Goal: Task Accomplishment & Management: Complete application form

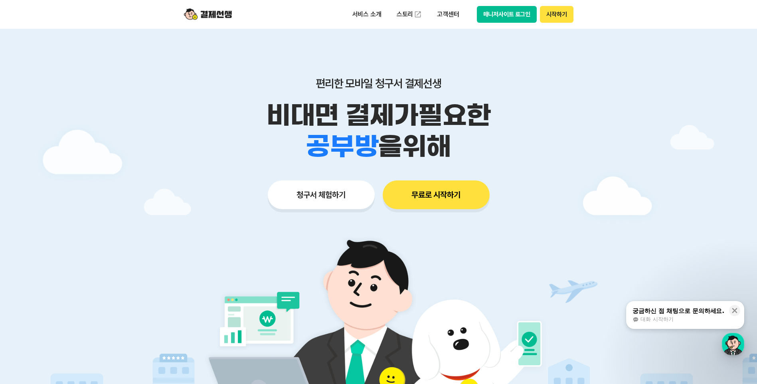
click at [423, 191] on button "무료로 시작하기" at bounding box center [436, 194] width 107 height 29
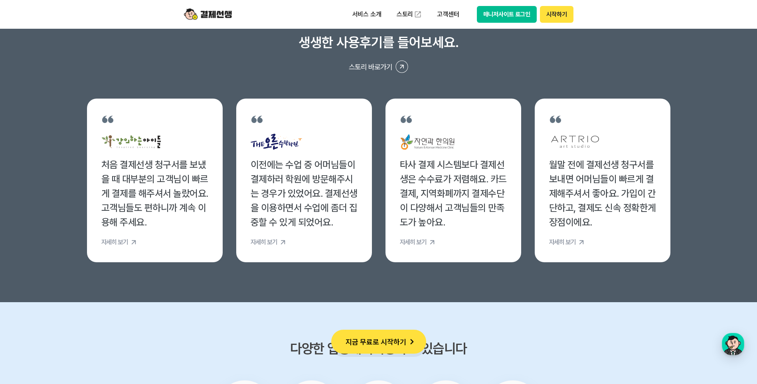
scroll to position [3031, 0]
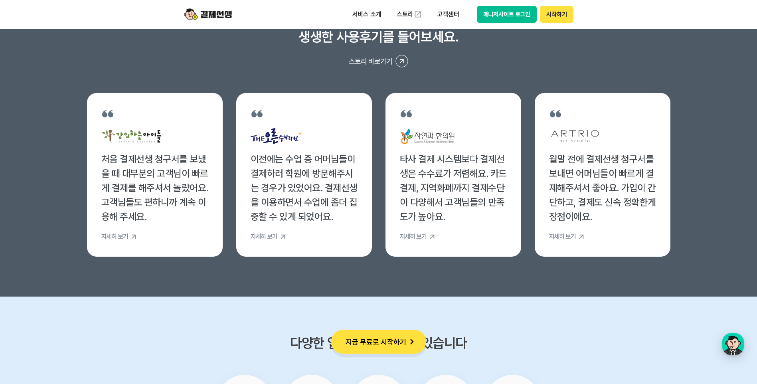
click at [501, 18] on button "매니저사이트 로그인" at bounding box center [507, 14] width 60 height 17
click at [556, 18] on button "시작하기" at bounding box center [556, 14] width 33 height 17
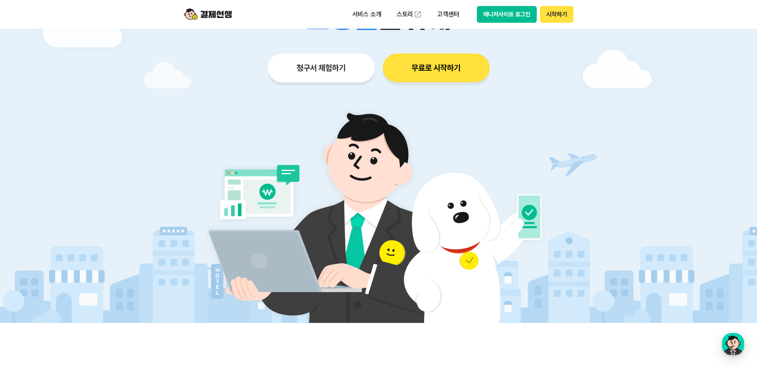
scroll to position [0, 0]
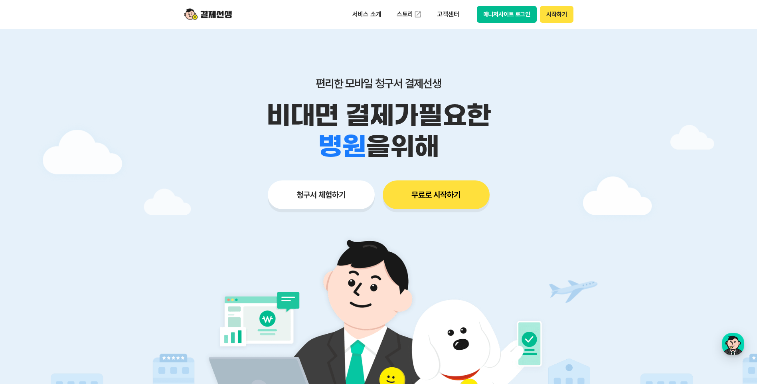
click at [344, 203] on button "청구서 체험하기" at bounding box center [321, 194] width 107 height 29
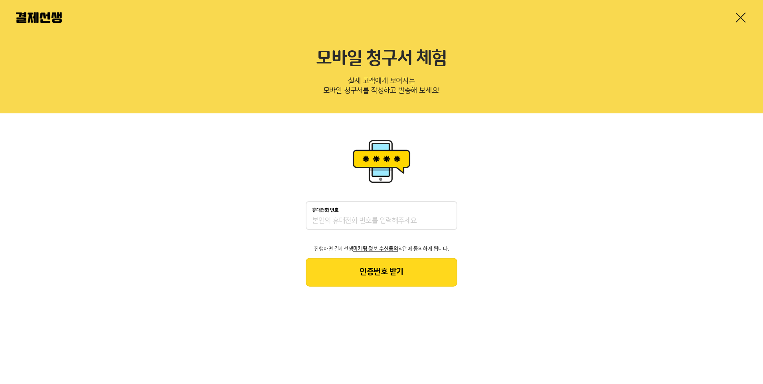
click at [343, 210] on div "휴대전화 번호" at bounding box center [381, 210] width 139 height 6
click at [343, 216] on input "휴대전화 번호" at bounding box center [381, 221] width 139 height 10
type input "01063376911"
click at [373, 277] on button "인증번호 받기" at bounding box center [382, 272] width 152 height 29
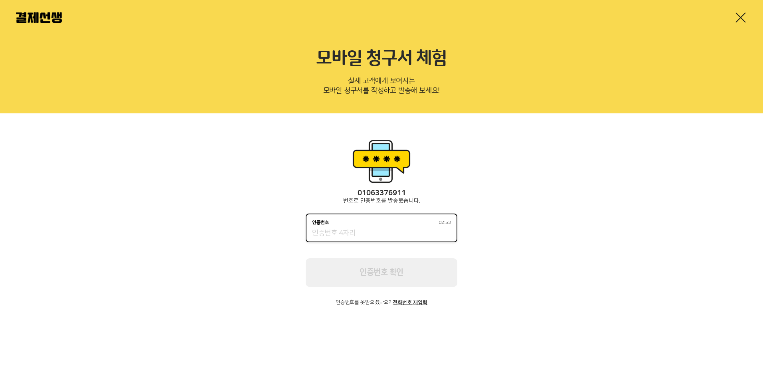
click at [351, 229] on input "인증번호 02:53" at bounding box center [381, 234] width 139 height 10
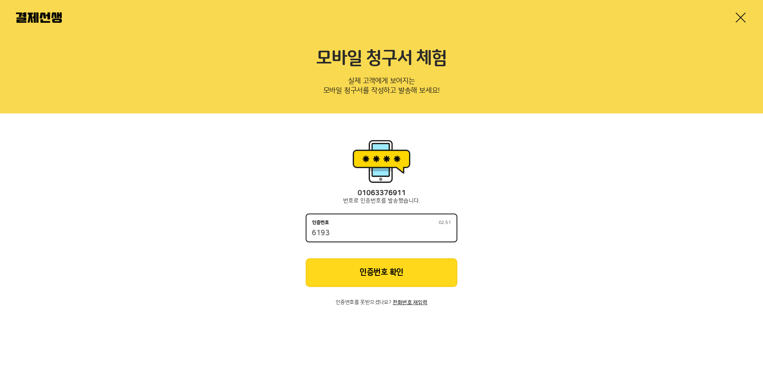
type input "6193"
click at [380, 267] on button "인증번호 확인" at bounding box center [382, 272] width 152 height 29
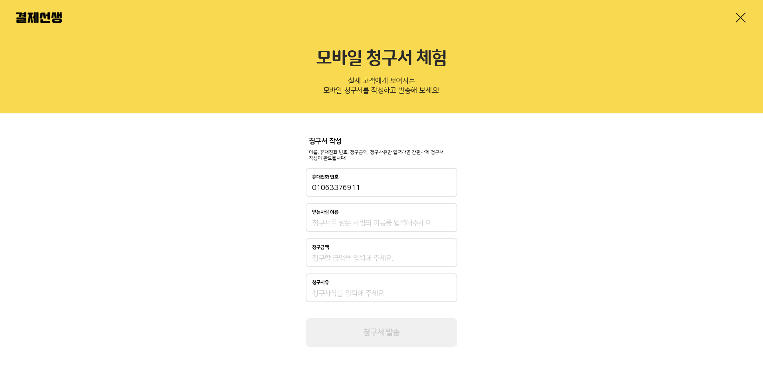
click at [347, 223] on input "받는사람 이름" at bounding box center [381, 223] width 139 height 10
type input "이재준"
click at [343, 260] on input "청구금액" at bounding box center [381, 258] width 139 height 10
type input "140,000"
click at [336, 295] on input "청구사유" at bounding box center [381, 293] width 139 height 10
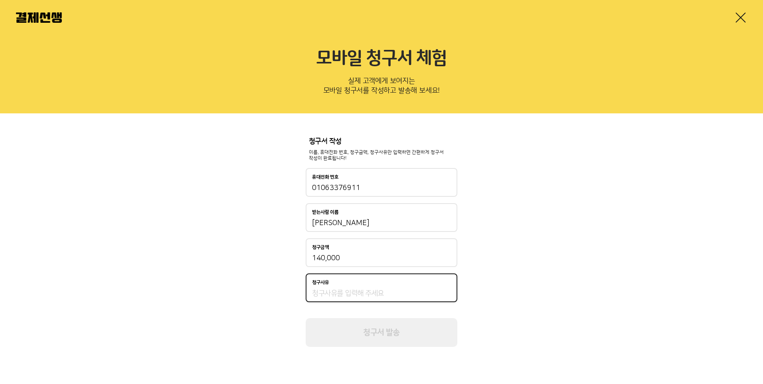
click at [350, 296] on input "청구사유" at bounding box center [381, 293] width 139 height 10
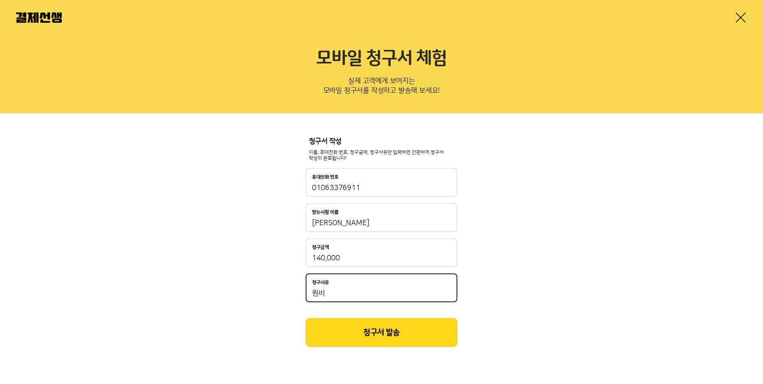
type input "원비"
click at [379, 324] on button "청구서 발송" at bounding box center [382, 332] width 152 height 29
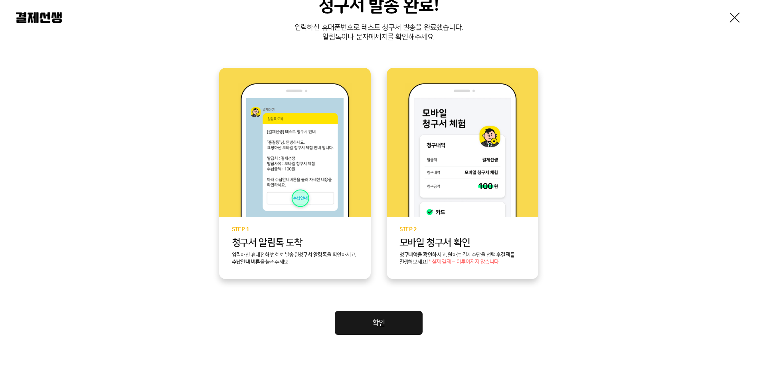
scroll to position [132, 0]
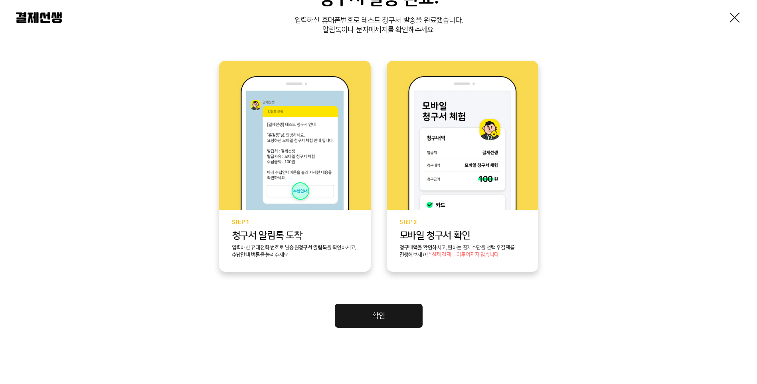
click at [367, 315] on link "확인" at bounding box center [379, 316] width 88 height 24
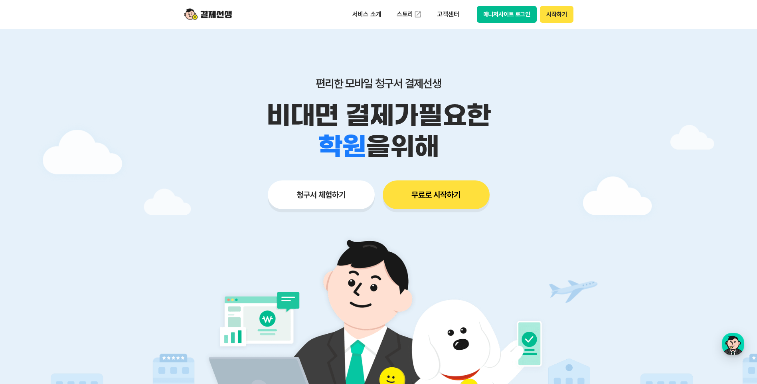
click at [523, 11] on button "매니저사이트 로그인" at bounding box center [507, 14] width 60 height 17
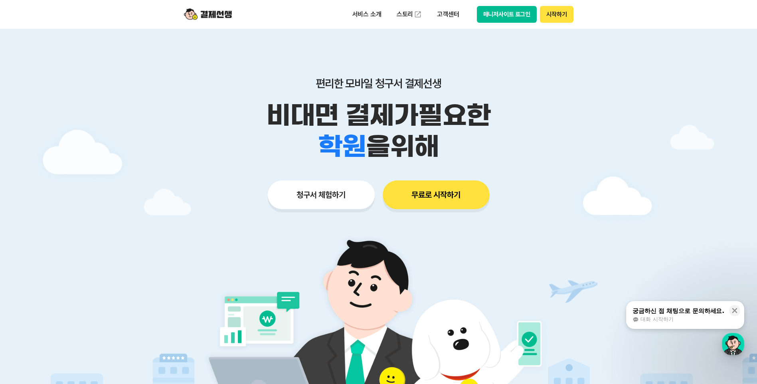
click at [147, 81] on div at bounding box center [378, 239] width 757 height 421
click at [504, 17] on button "매니저사이트 로그인" at bounding box center [507, 14] width 60 height 17
